Goal: Navigation & Orientation: Find specific page/section

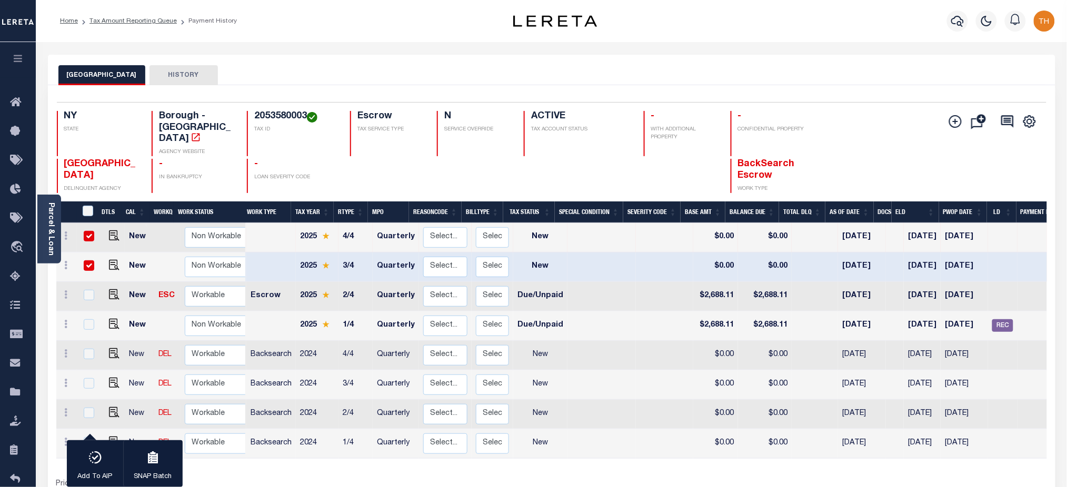
click at [21, 51] on button "button" at bounding box center [18, 60] width 36 height 36
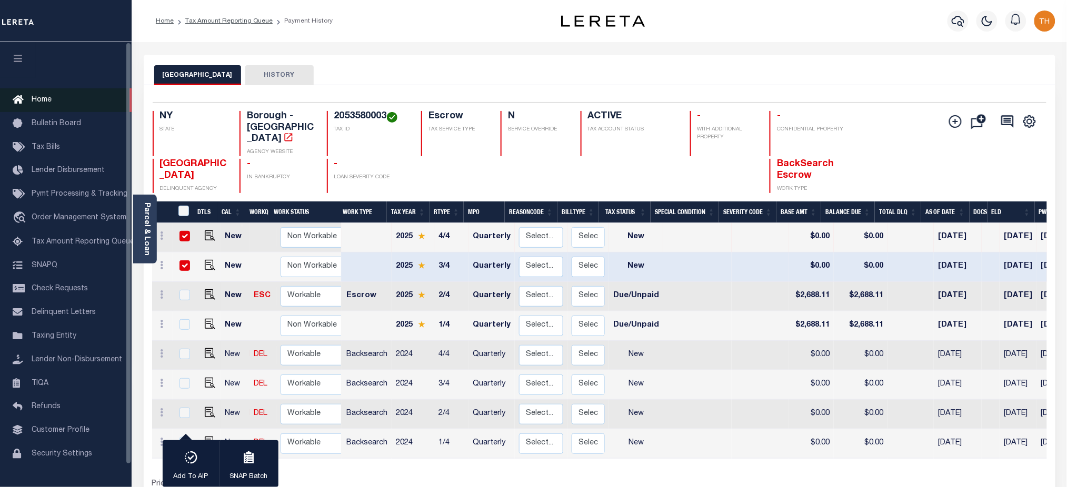
click at [43, 95] on link "Home" at bounding box center [66, 100] width 132 height 24
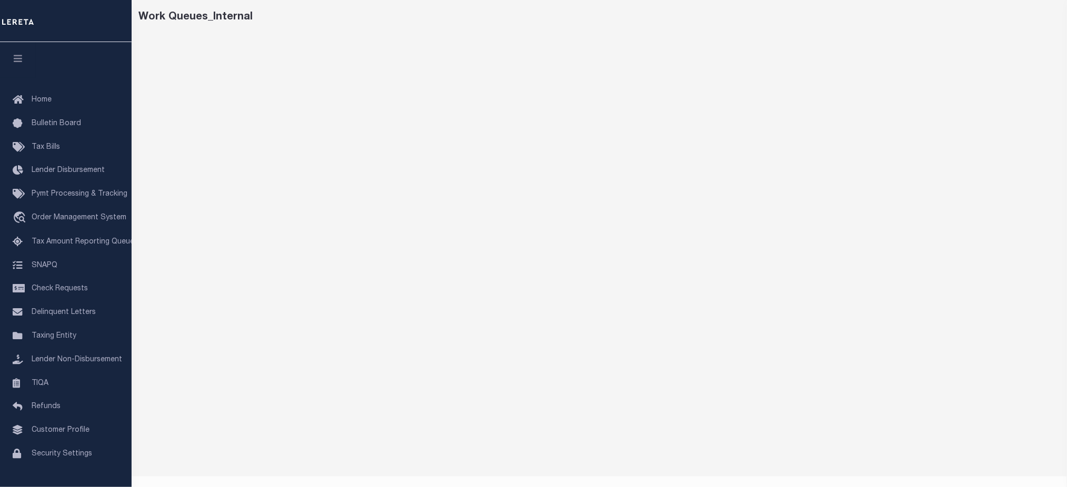
scroll to position [62, 0]
